Goal: Check status

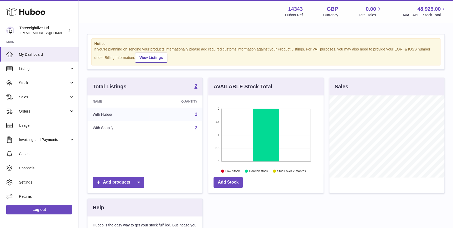
scroll to position [82, 115]
click at [45, 116] on link "Orders" at bounding box center [39, 111] width 79 height 14
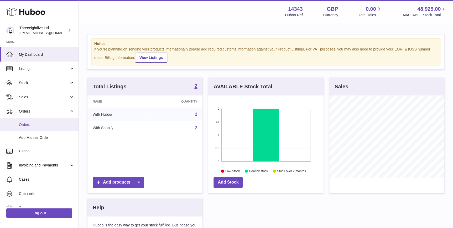
click at [45, 123] on span "Orders" at bounding box center [47, 124] width 56 height 5
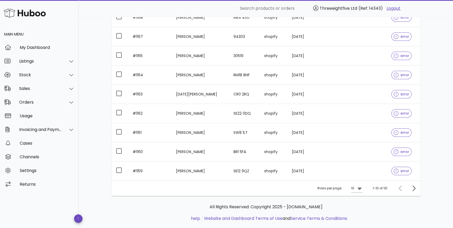
scroll to position [117, 0]
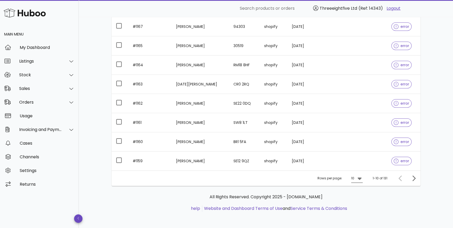
click at [355, 177] on div "10" at bounding box center [353, 178] width 4 height 8
click at [359, 208] on div "50" at bounding box center [358, 206] width 5 height 5
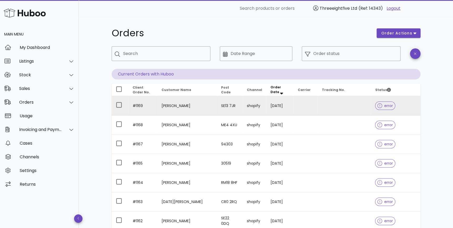
click at [383, 113] on div "error" at bounding box center [385, 105] width 20 height 19
